Goal: Complete application form: Complete application form

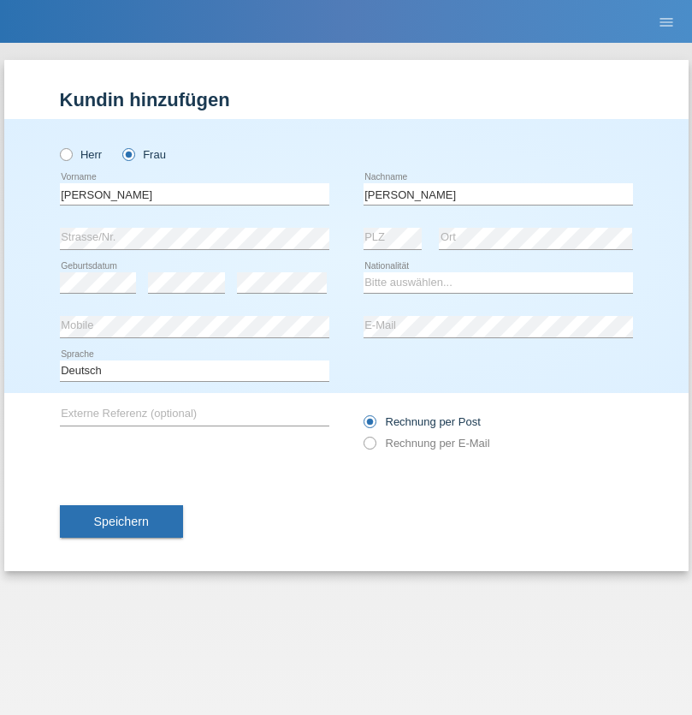
type input "Figueiredo"
select select "CH"
select select "en"
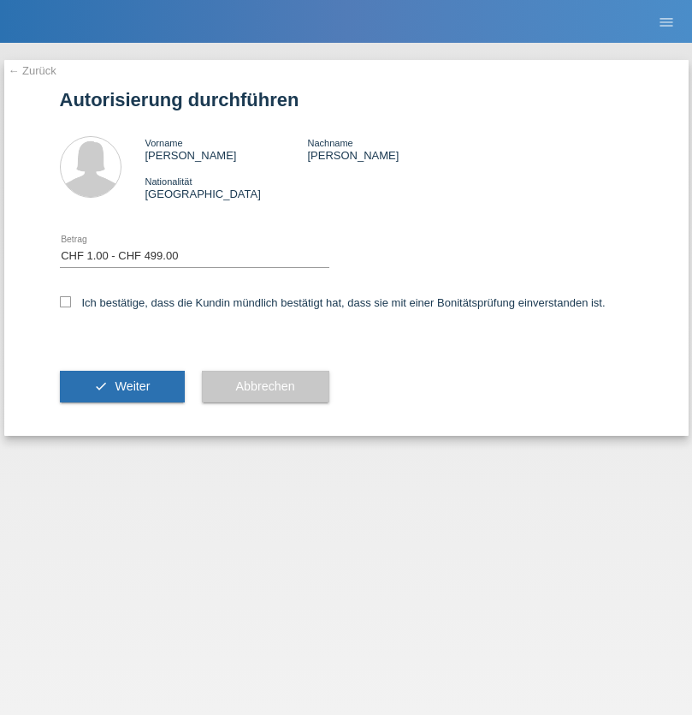
select select "1"
checkbox input "true"
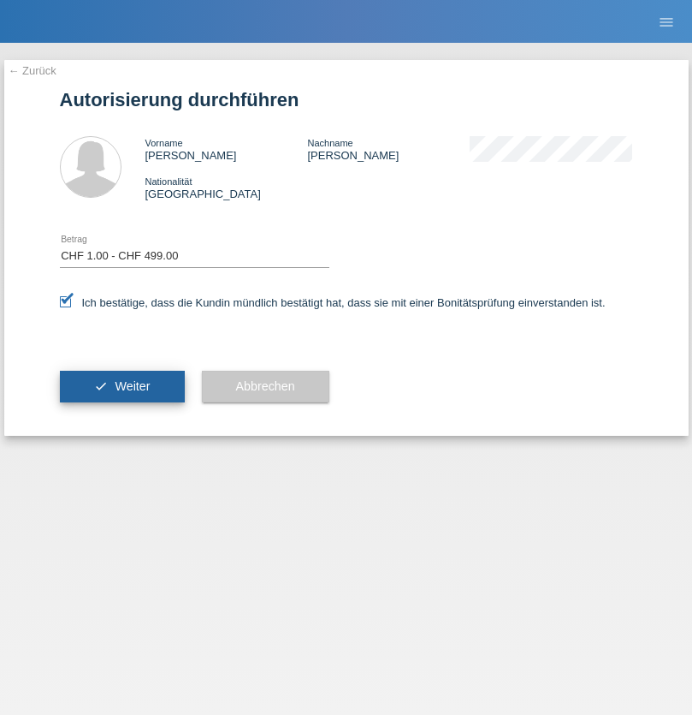
click at [122, 386] on span "Weiter" at bounding box center [132, 386] width 35 height 14
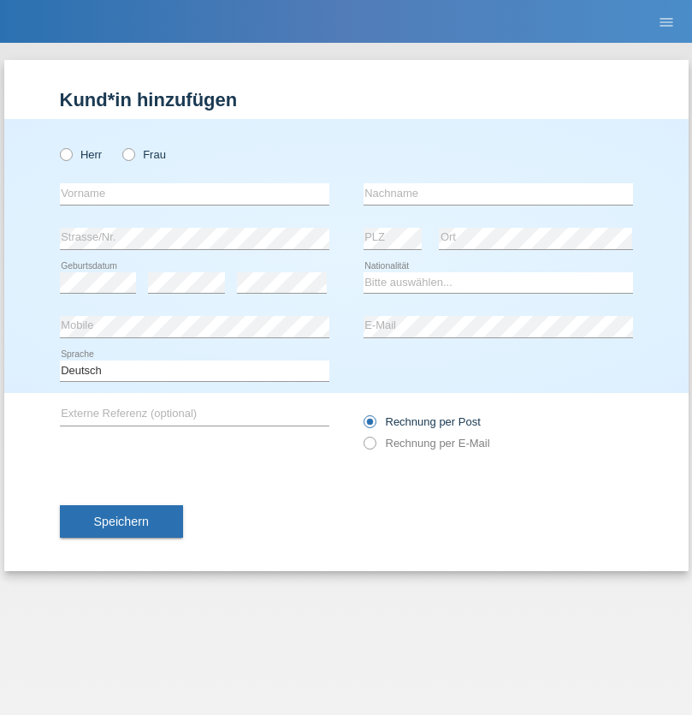
radio input "true"
click at [194, 193] on input "text" at bounding box center [195, 193] width 270 height 21
type input "Lylian"
click at [498, 193] on input "text" at bounding box center [499, 193] width 270 height 21
type input "Bejaoui"
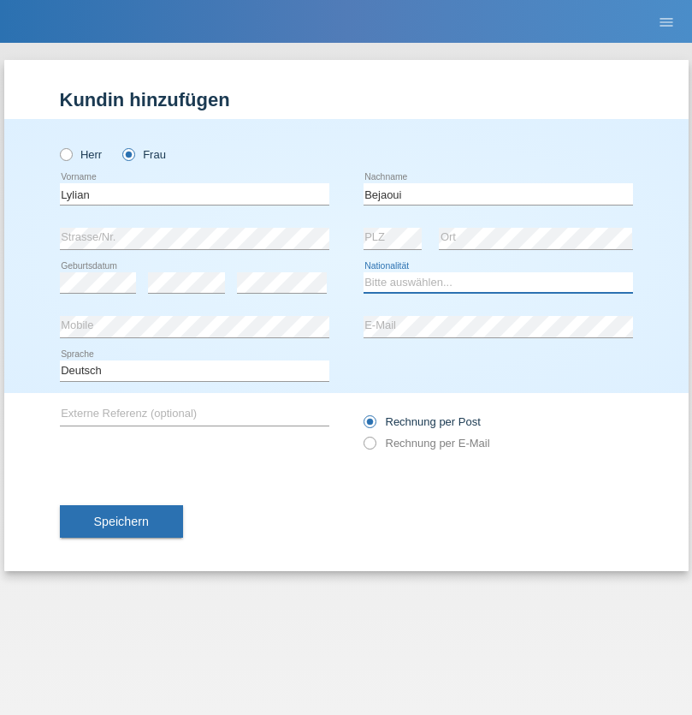
select select "CH"
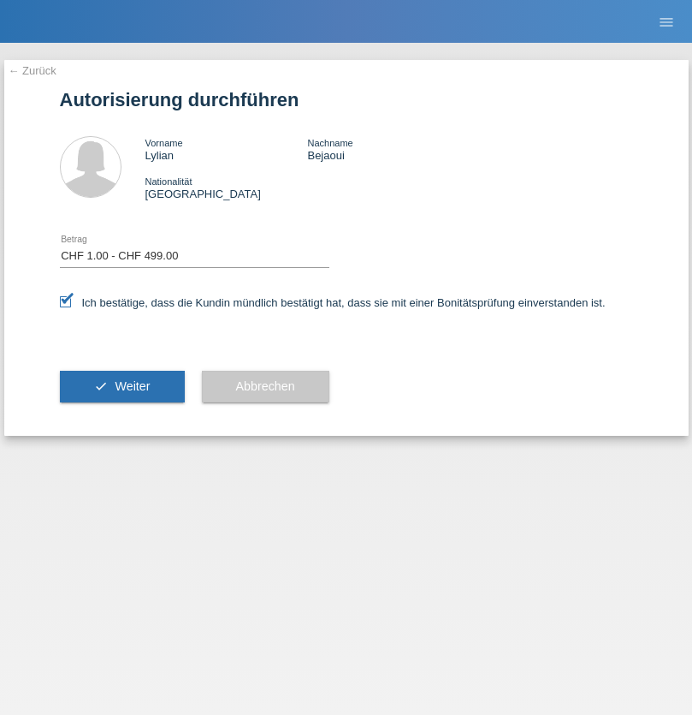
select select "1"
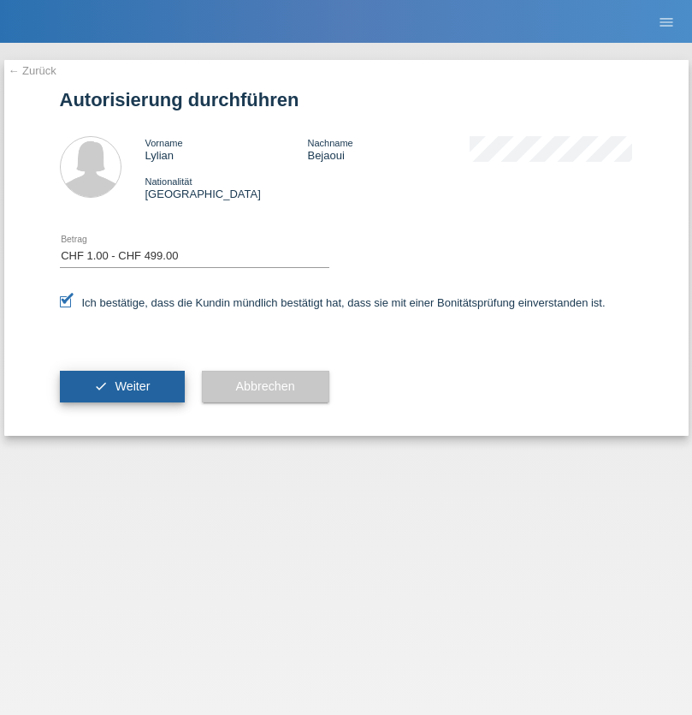
click at [122, 386] on span "Weiter" at bounding box center [132, 386] width 35 height 14
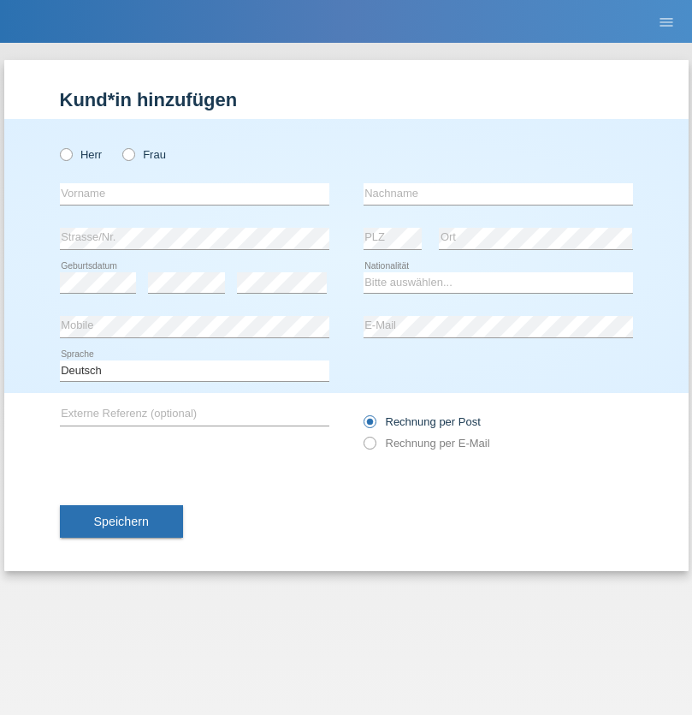
radio input "true"
click at [194, 193] on input "text" at bounding box center [195, 193] width 270 height 21
type input "Riki"
click at [498, 193] on input "text" at bounding box center [499, 193] width 270 height 21
type input "Riki"
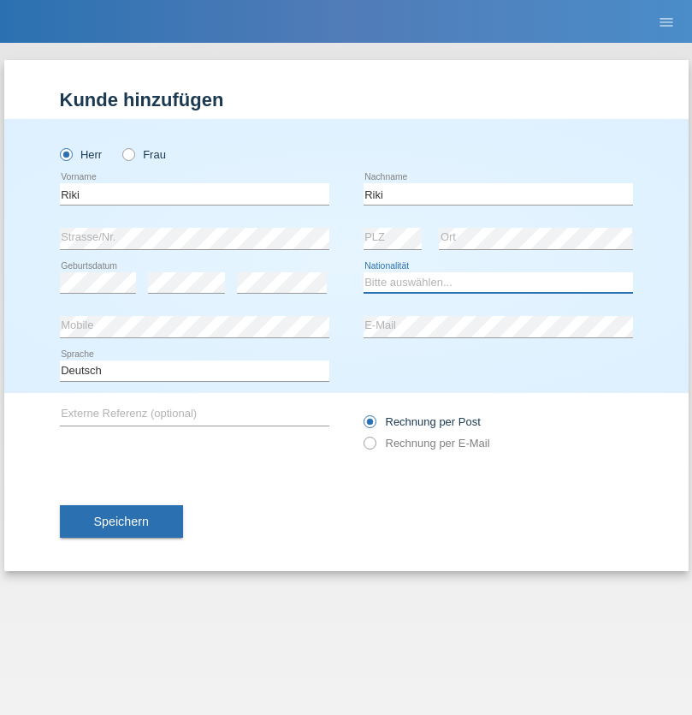
select select "XK"
select select "C"
select select "31"
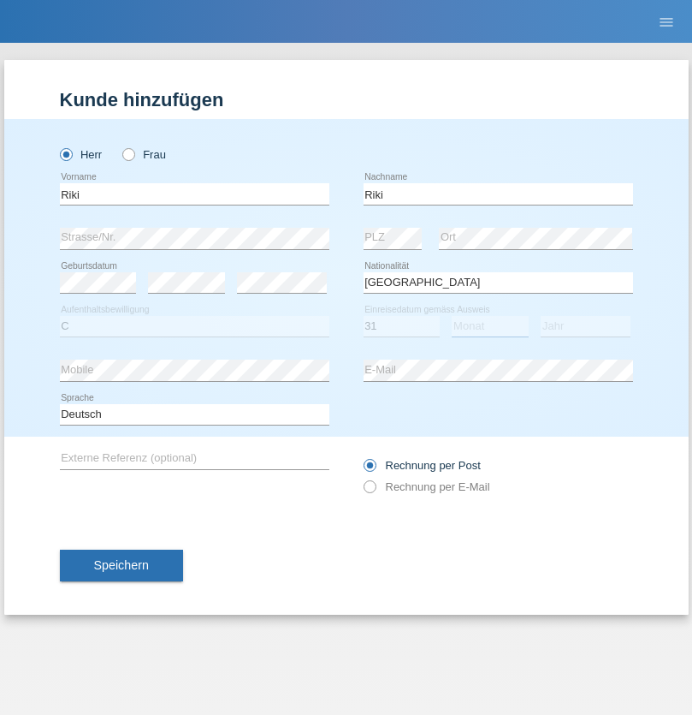
select select "03"
select select "2000"
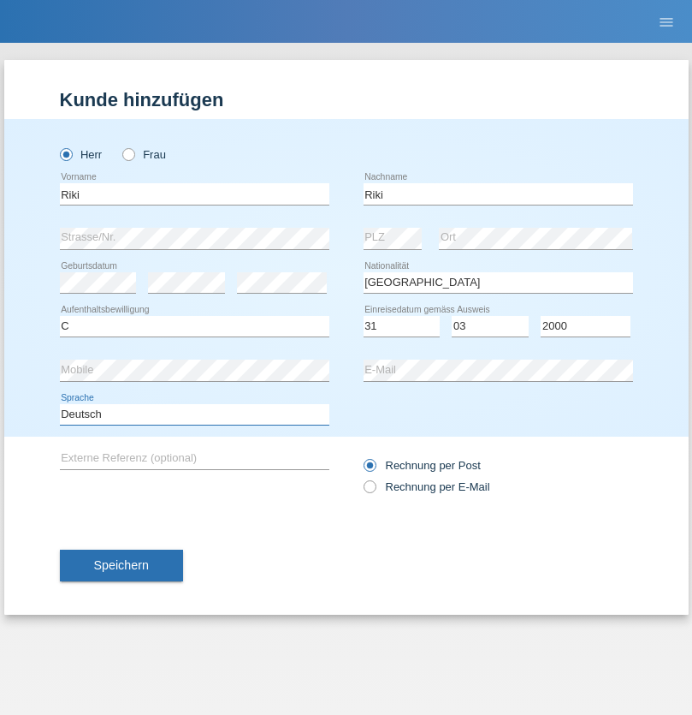
select select "en"
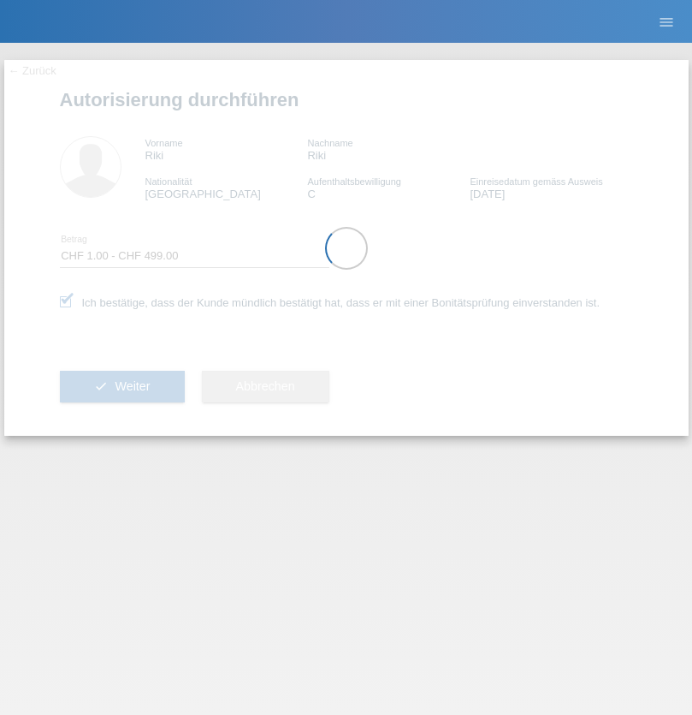
select select "1"
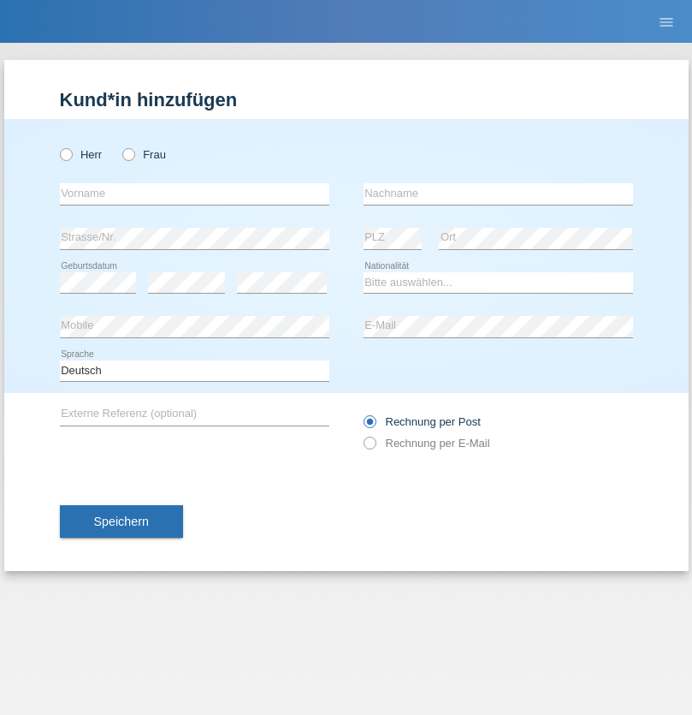
radio input "true"
click at [194, 193] on input "text" at bounding box center [195, 193] width 270 height 21
type input "firat"
click at [498, 193] on input "text" at bounding box center [499, 193] width 270 height 21
type input "kara"
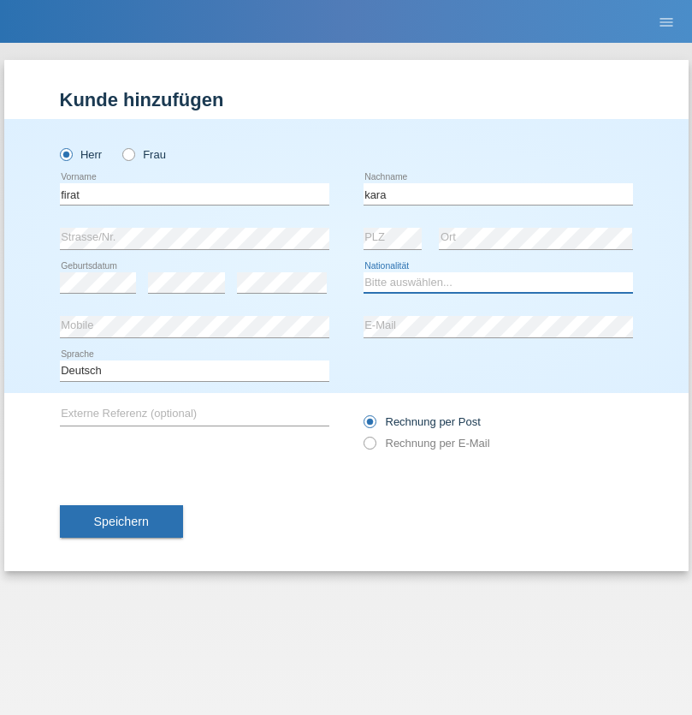
select select "CH"
radio input "true"
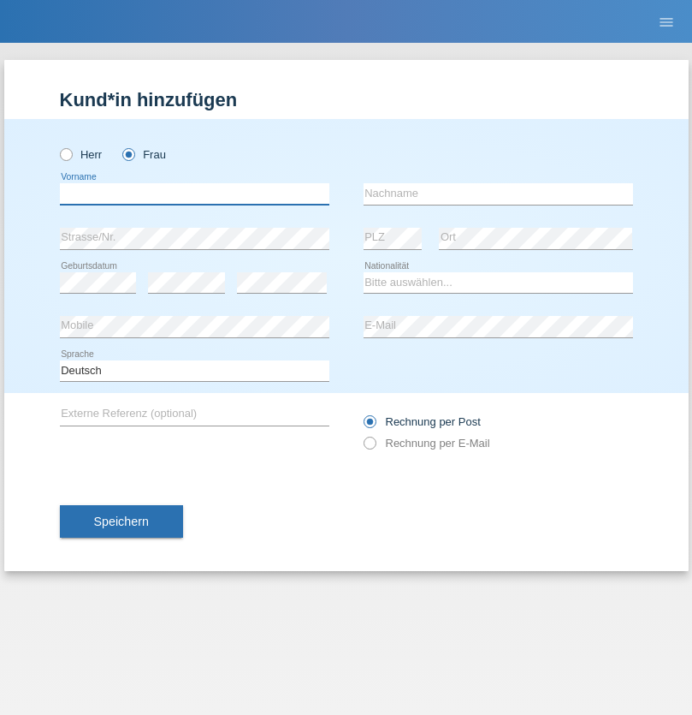
click at [194, 193] on input "text" at bounding box center [195, 193] width 270 height 21
type input "Dunja"
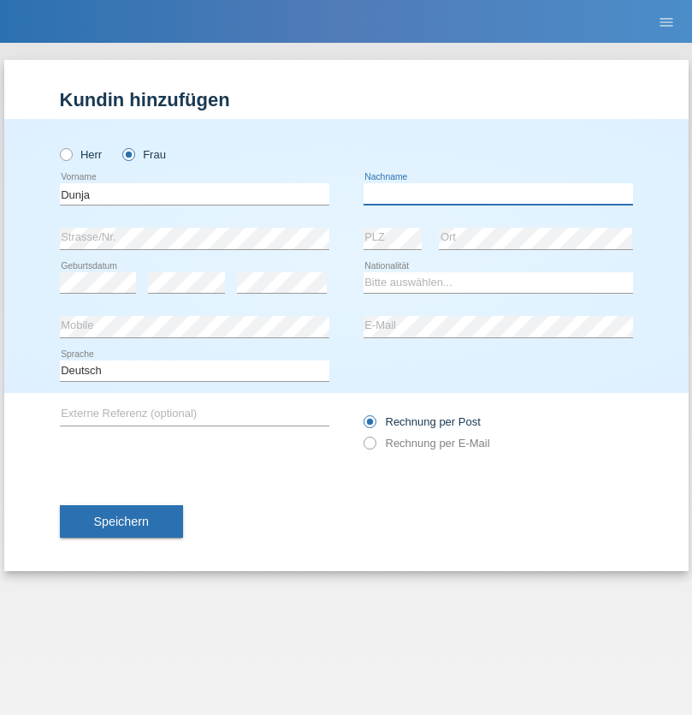
click at [498, 193] on input "text" at bounding box center [499, 193] width 270 height 21
type input "[PERSON_NAME]"
select select "HR"
select select "C"
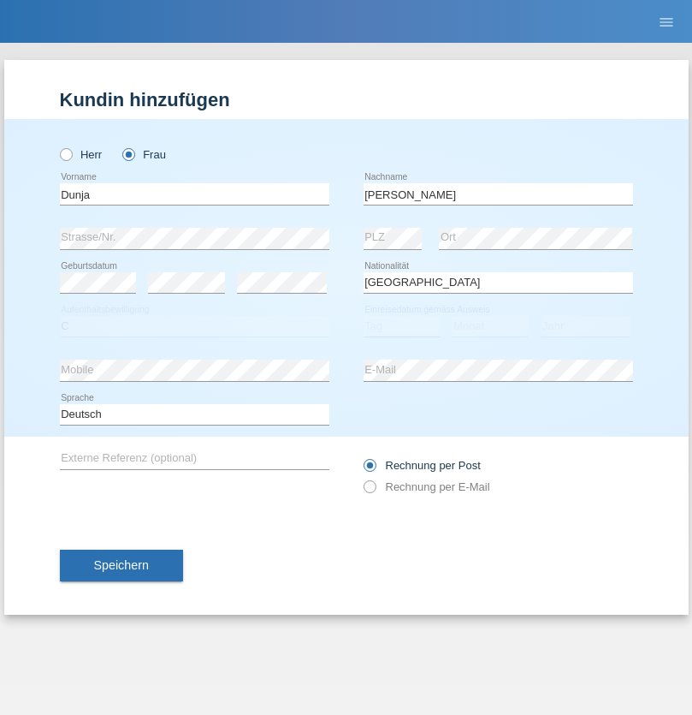
select select "02"
select select "09"
select select "2021"
